Goal: Task Accomplishment & Management: Use online tool/utility

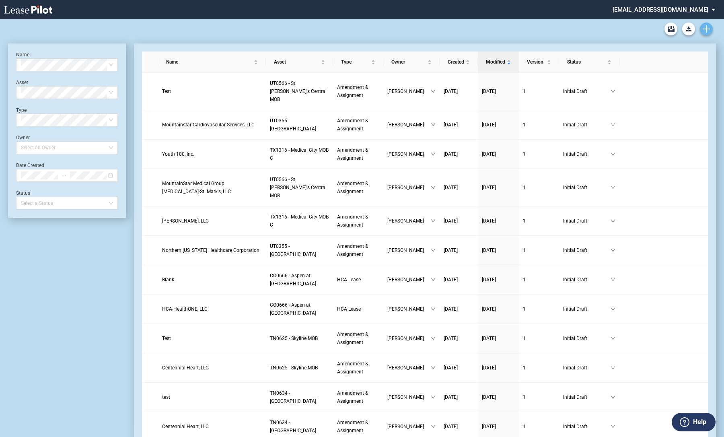
click at [650, 31] on icon "Create new document" at bounding box center [705, 28] width 7 height 7
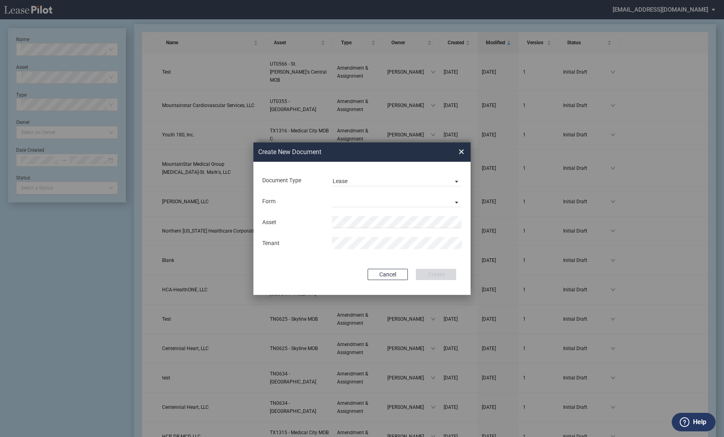
click at [378, 178] on md-input-container "Document Type Lease Lease Amendment" at bounding box center [361, 180] width 201 height 14
click at [378, 179] on span "Lease" at bounding box center [389, 181] width 115 height 8
click at [364, 202] on div "Amendment" at bounding box center [349, 200] width 35 height 9
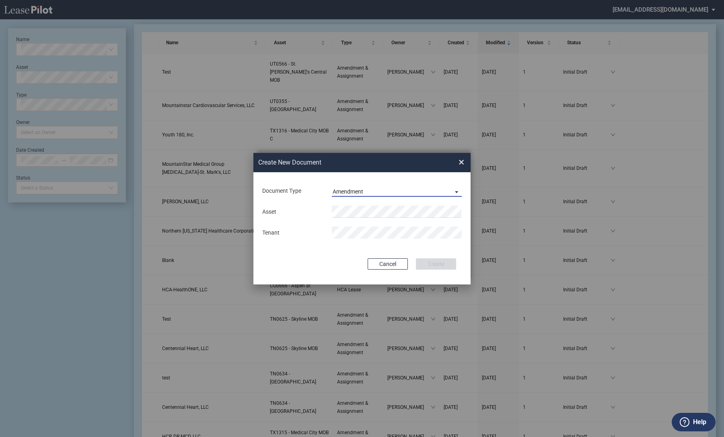
click at [364, 203] on div "Asset Tenant" at bounding box center [361, 222] width 201 height 42
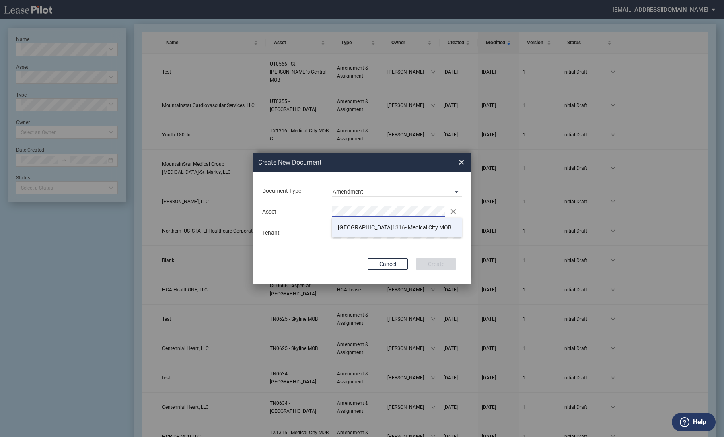
click at [357, 227] on span "TX 1316 - Medical City MOB C" at bounding box center [397, 227] width 119 height 6
click at [431, 264] on button "Create" at bounding box center [436, 263] width 40 height 11
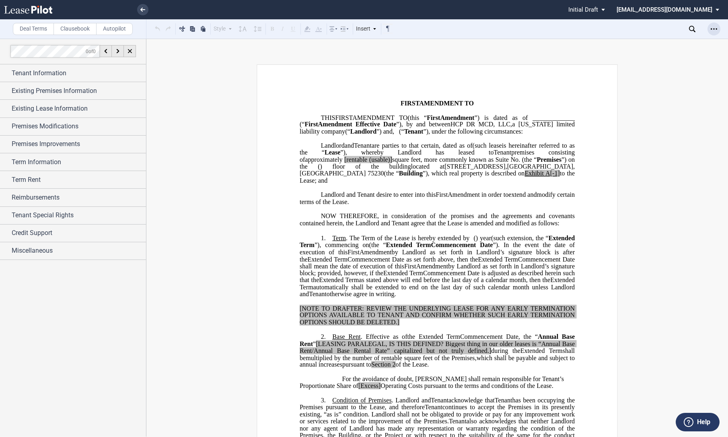
click at [714, 29] on use "Open Lease options menu" at bounding box center [713, 28] width 6 height 1
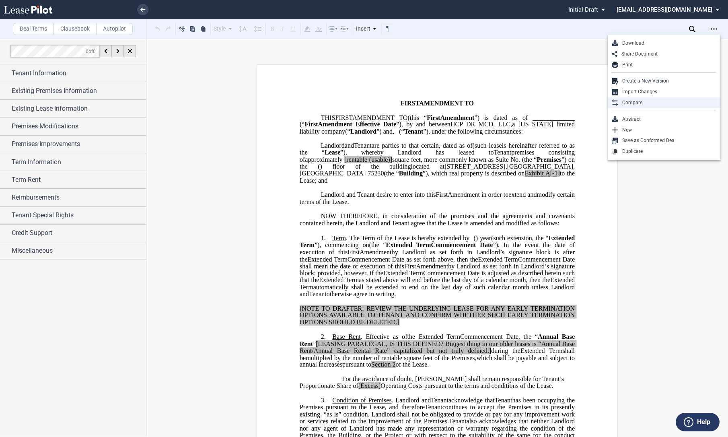
click at [643, 99] on div "Compare" at bounding box center [667, 102] width 98 height 7
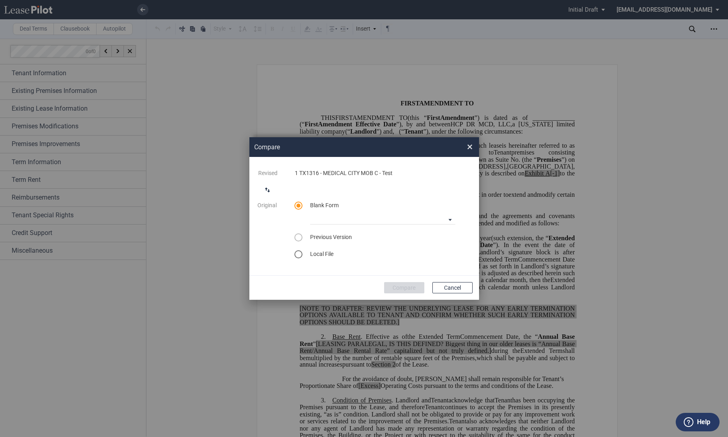
click at [264, 190] on md-icon "switch comparison direction" at bounding box center [268, 190] width 10 height 10
click at [294, 254] on div "select word doc" at bounding box center [298, 254] width 8 height 8
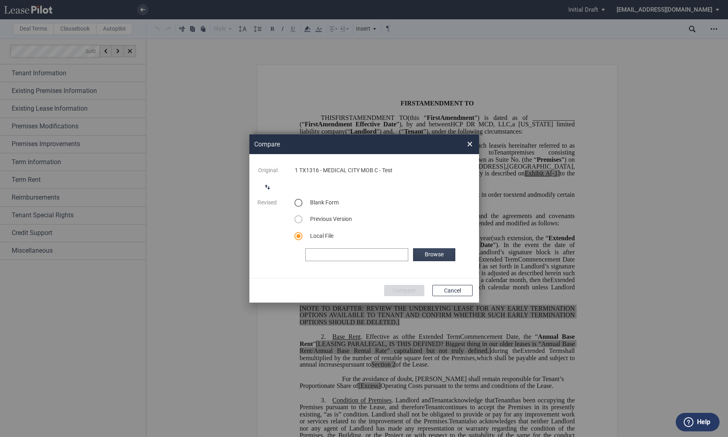
click at [429, 252] on label "Browse" at bounding box center [434, 254] width 42 height 13
click at [402, 289] on button "Compare" at bounding box center [404, 290] width 40 height 11
